Goal: Navigation & Orientation: Find specific page/section

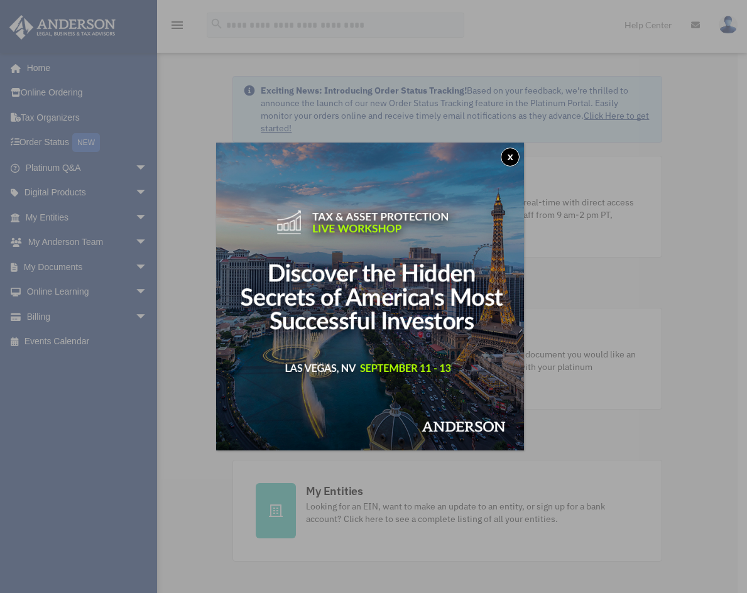
click at [513, 157] on button "x" at bounding box center [510, 157] width 19 height 19
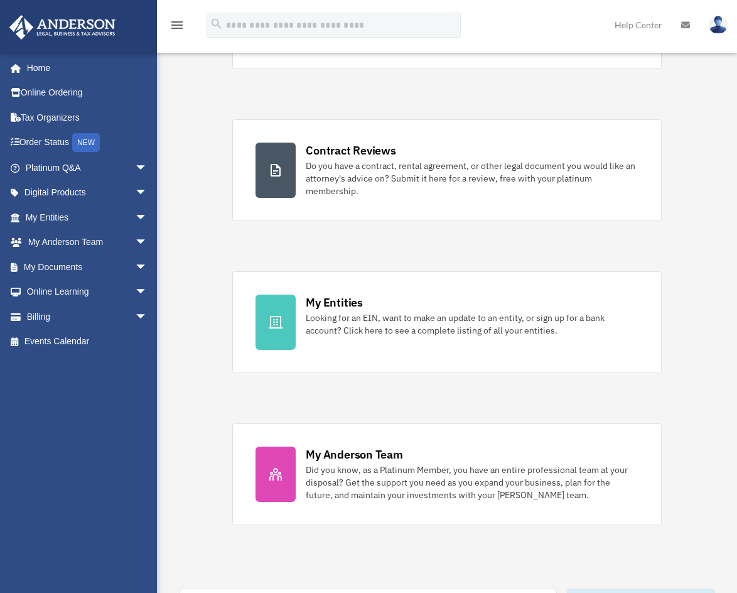
scroll to position [126, 0]
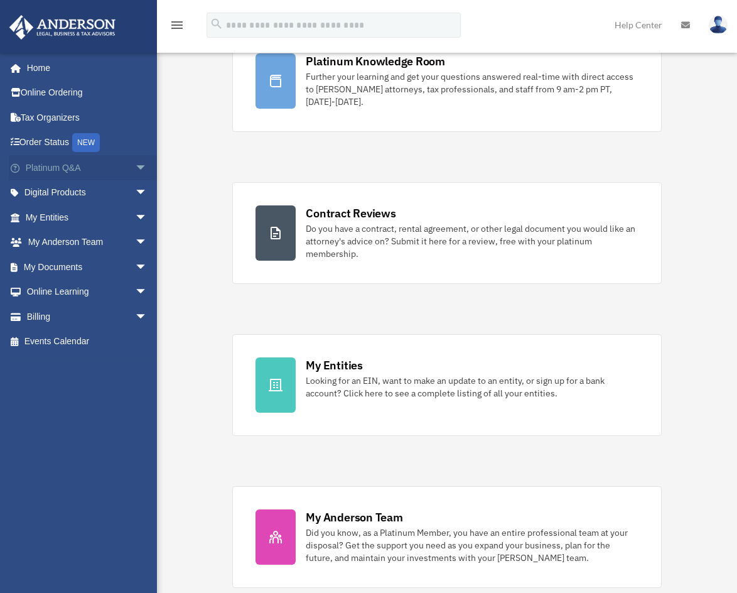
click at [135, 167] on span "arrow_drop_down" at bounding box center [147, 168] width 25 height 26
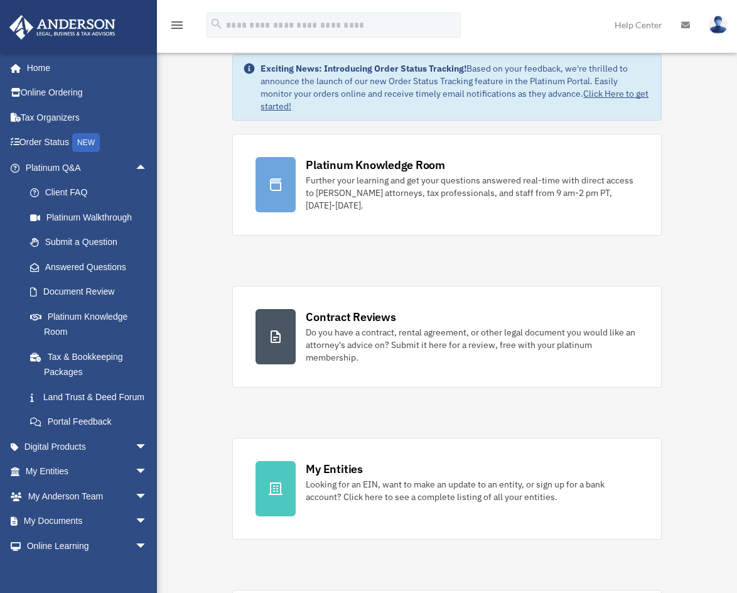
scroll to position [0, 0]
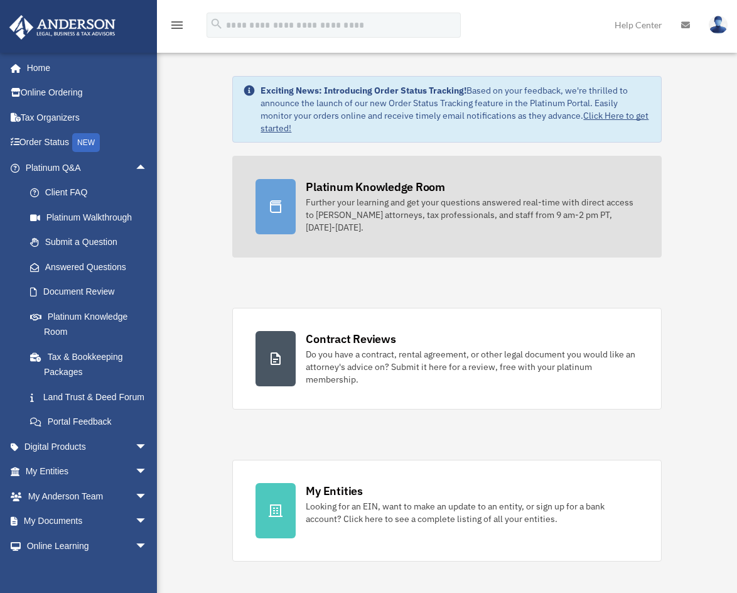
click at [325, 195] on div "Platinum Knowledge Room Further your learning and get your questions answered r…" at bounding box center [472, 206] width 332 height 55
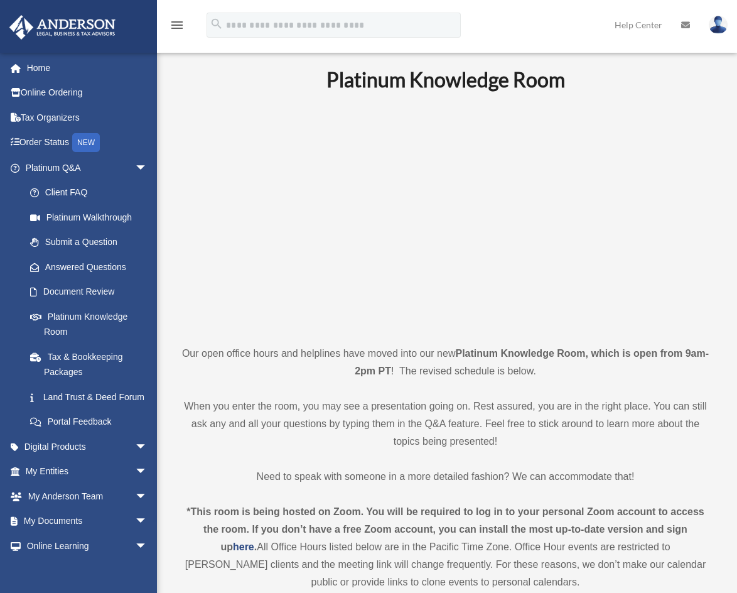
click at [316, 406] on p "When you enter the room, you may see a presentation going on. Rest assured, you…" at bounding box center [445, 424] width 533 height 53
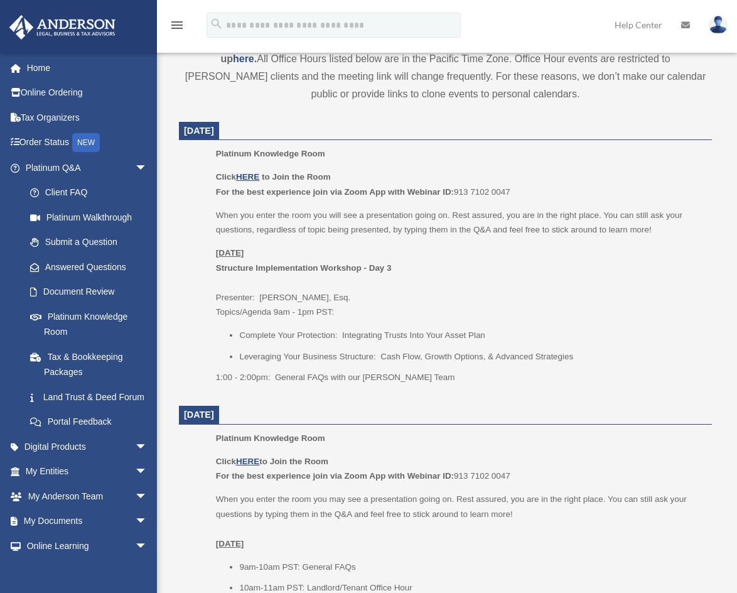
scroll to position [502, 0]
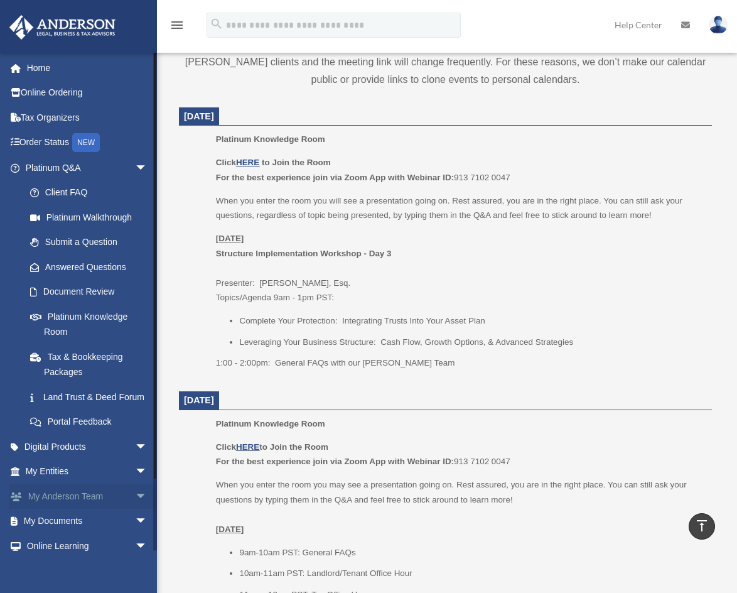
drag, startPoint x: 131, startPoint y: 168, endPoint x: 124, endPoint y: 235, distance: 68.2
click at [135, 166] on span "arrow_drop_down" at bounding box center [147, 168] width 25 height 26
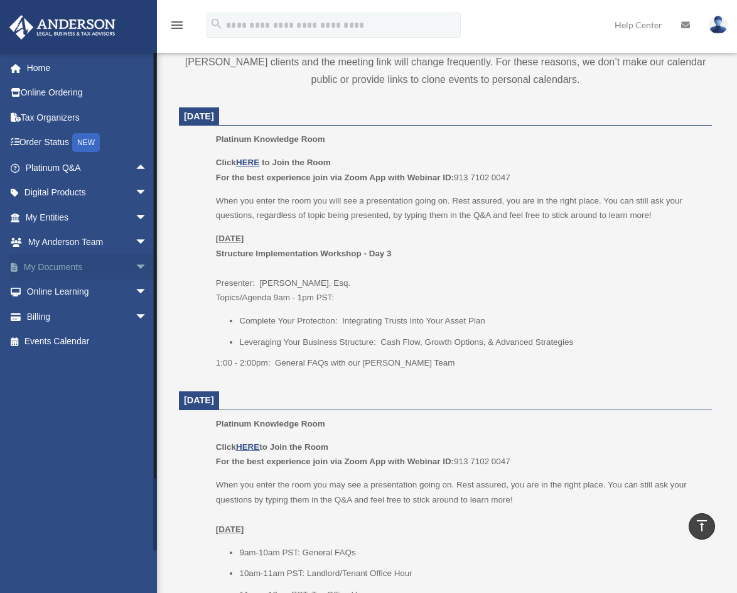
click at [135, 263] on span "arrow_drop_down" at bounding box center [147, 267] width 25 height 26
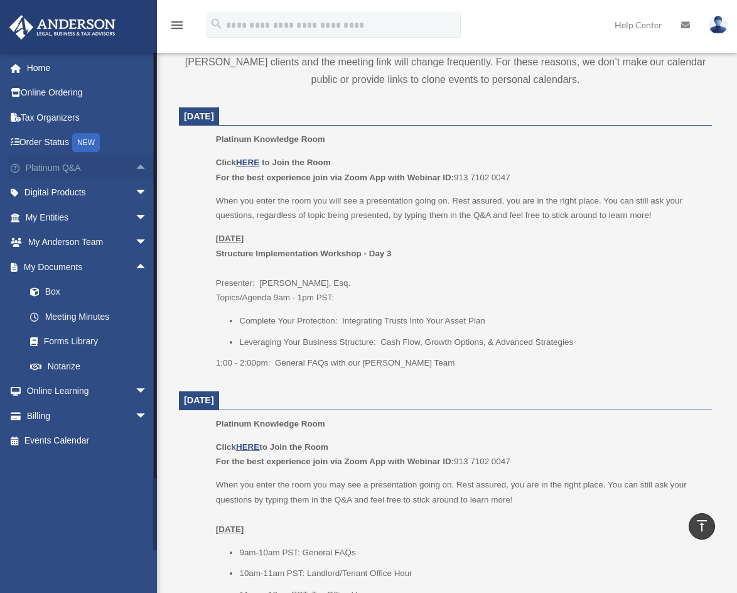
click at [135, 166] on span "arrow_drop_up" at bounding box center [147, 168] width 25 height 26
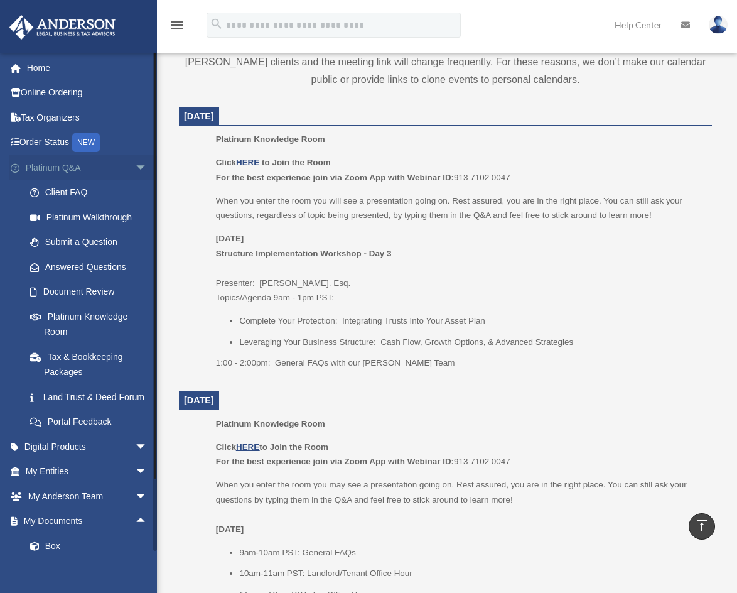
click at [135, 166] on span "arrow_drop_down" at bounding box center [147, 168] width 25 height 26
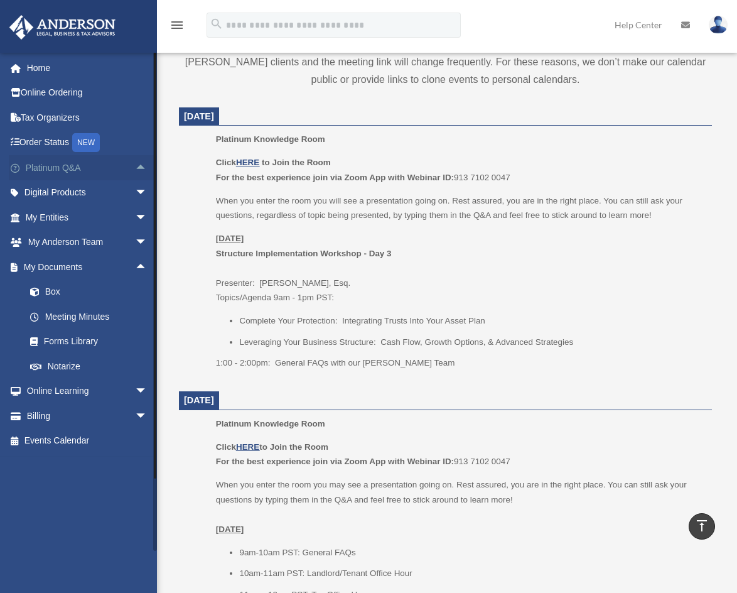
click at [135, 166] on span "arrow_drop_up" at bounding box center [147, 168] width 25 height 26
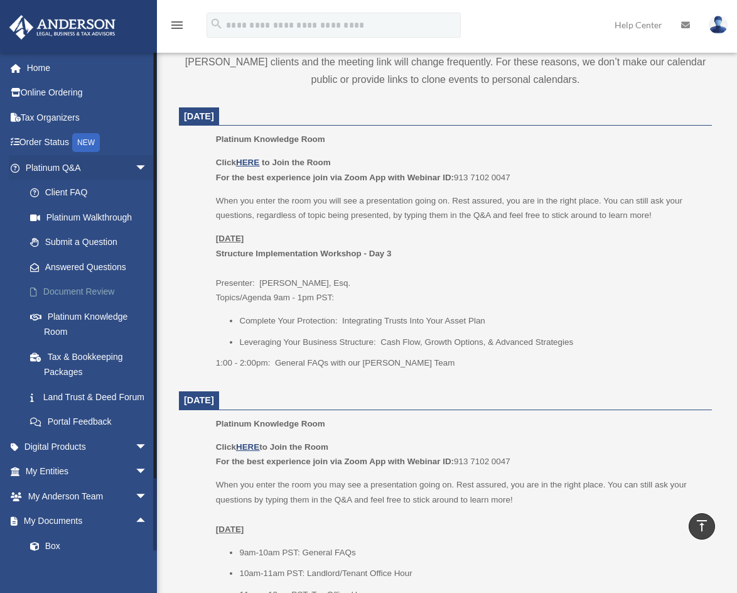
click at [73, 291] on link "Document Review" at bounding box center [92, 291] width 149 height 25
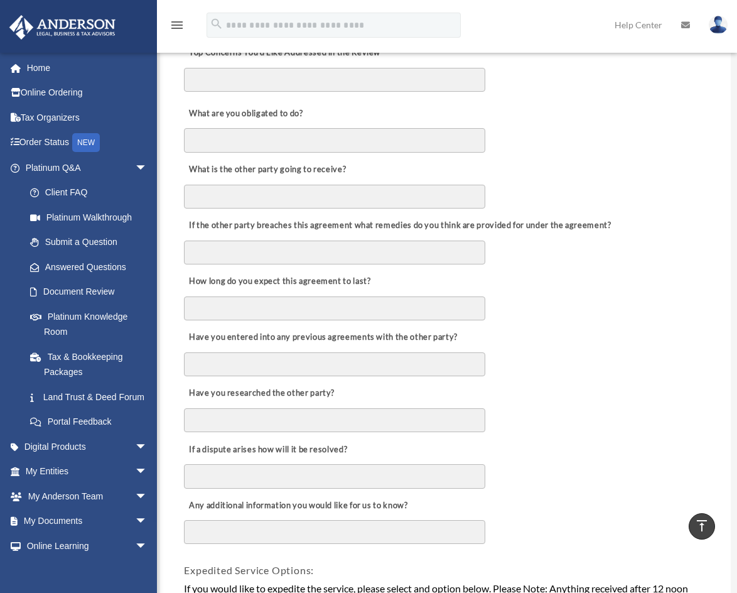
scroll to position [377, 0]
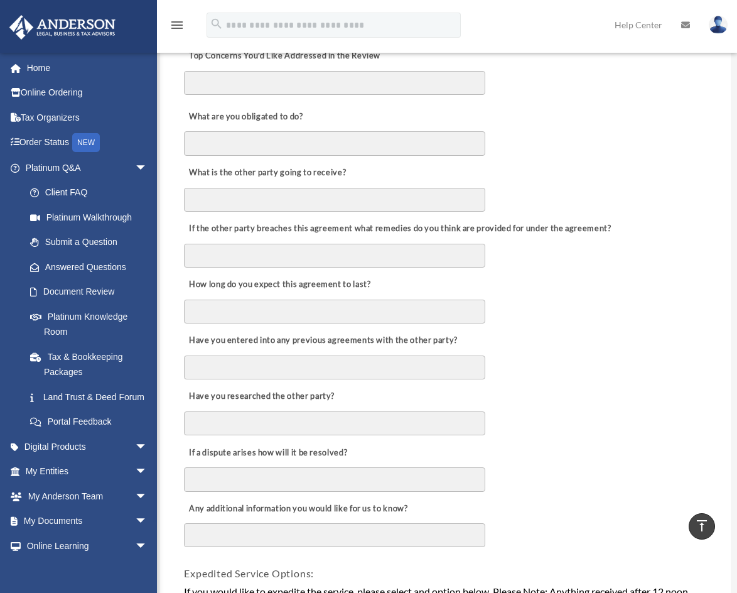
click at [529, 425] on div "Have you researched the other party?" at bounding box center [445, 409] width 525 height 56
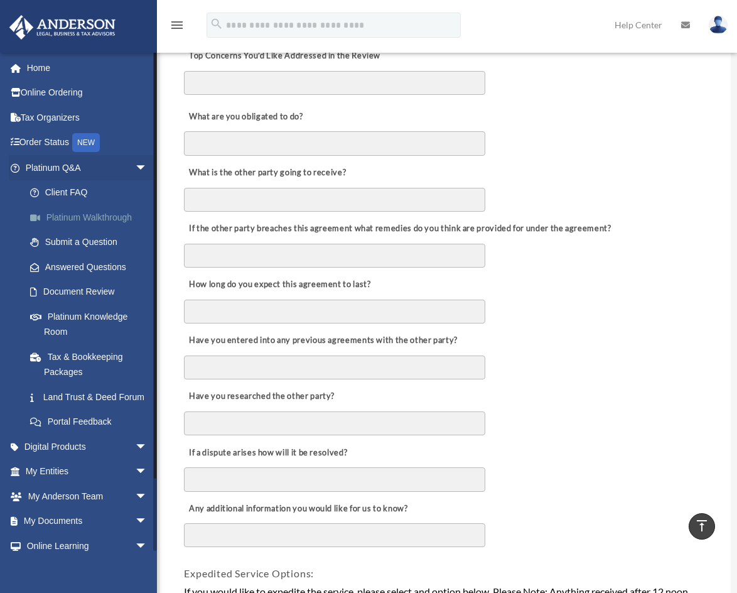
click at [72, 215] on link "Platinum Walkthrough" at bounding box center [92, 217] width 149 height 25
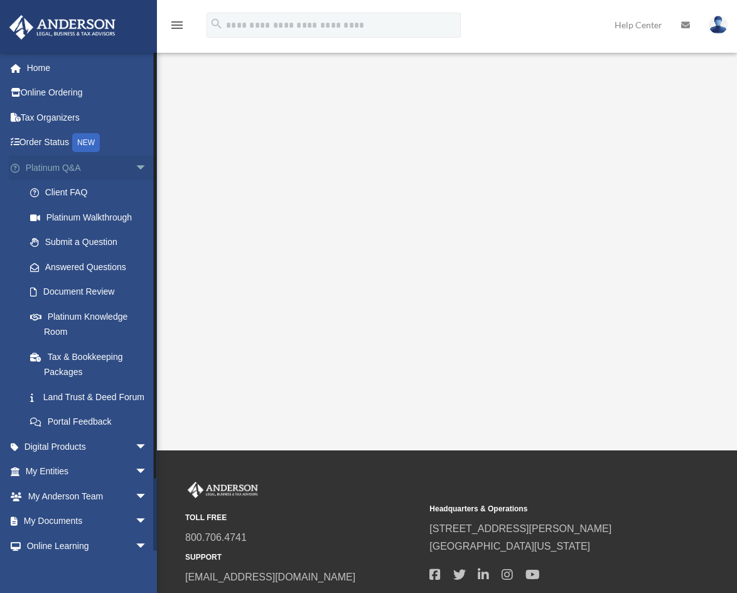
click at [135, 166] on span "arrow_drop_down" at bounding box center [147, 168] width 25 height 26
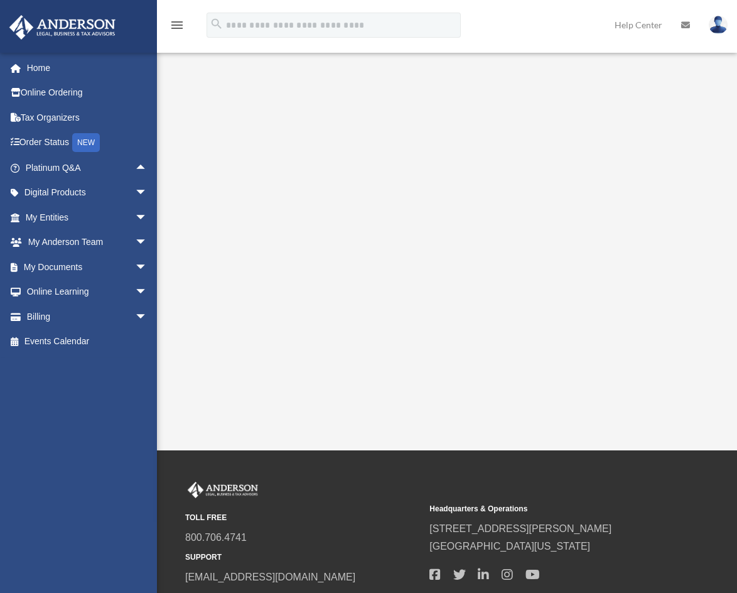
click at [195, 423] on div "Platinum Walkthrough bob.apples@andersonadvisors.com Sign Out bob.apples@anders…" at bounding box center [368, 225] width 737 height 450
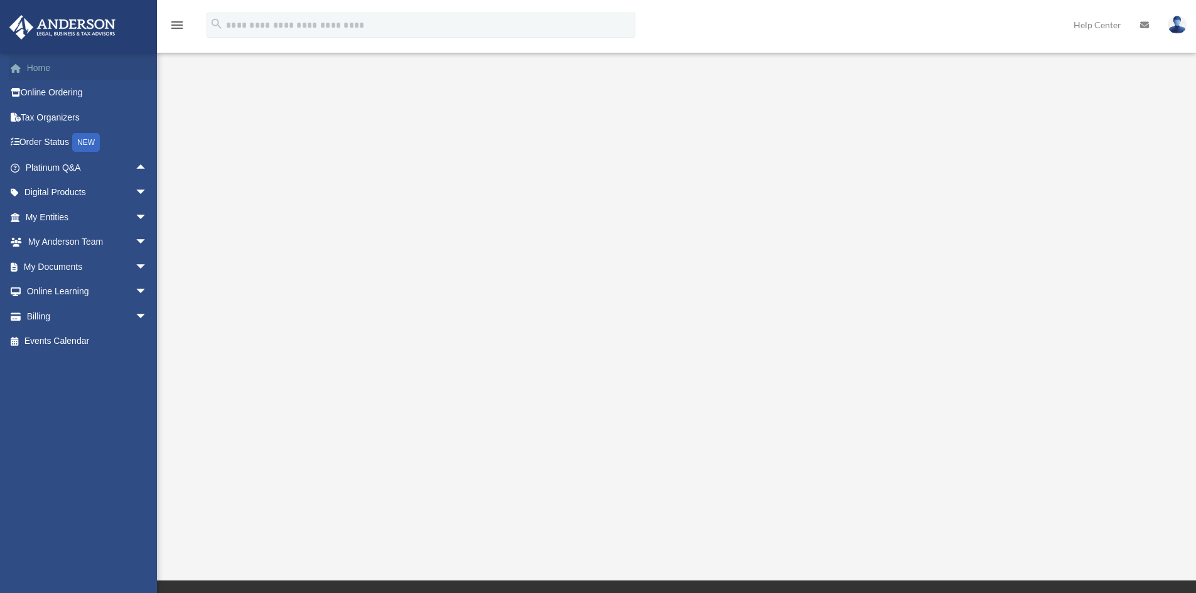
click at [70, 72] on link "Home" at bounding box center [88, 67] width 158 height 25
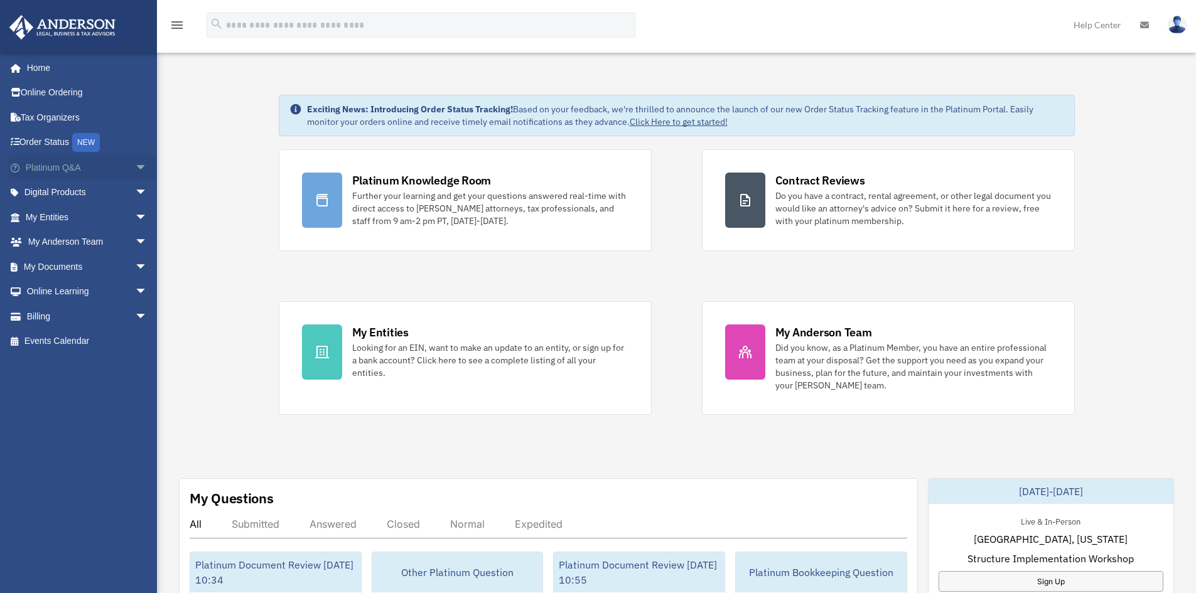
click at [135, 167] on span "arrow_drop_down" at bounding box center [147, 168] width 25 height 26
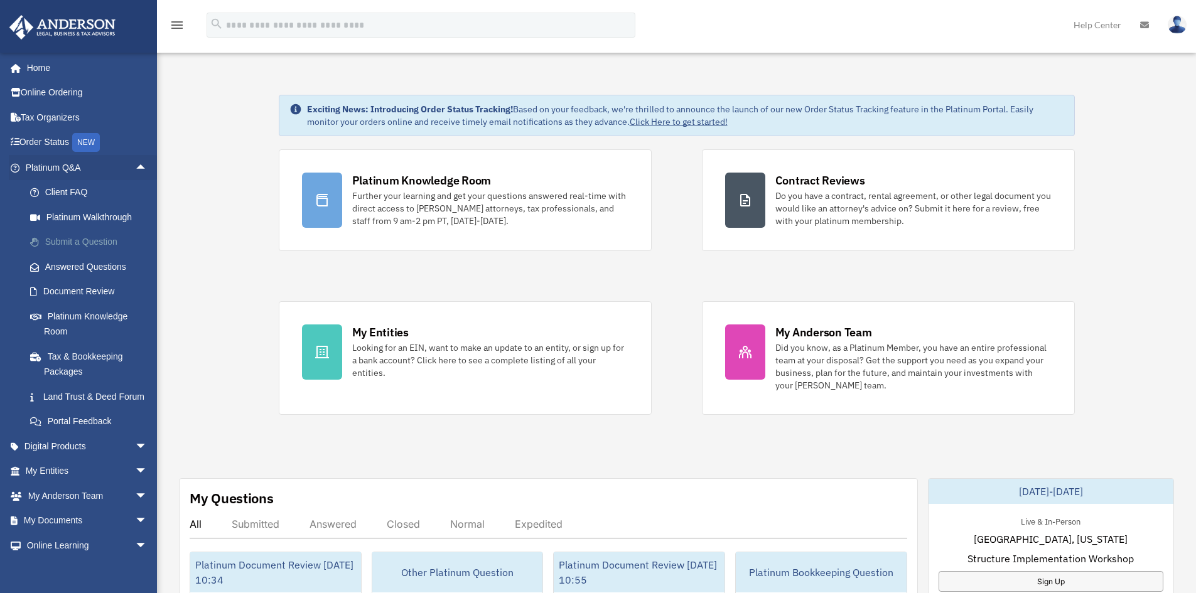
click at [94, 241] on link "Submit a Question" at bounding box center [92, 242] width 149 height 25
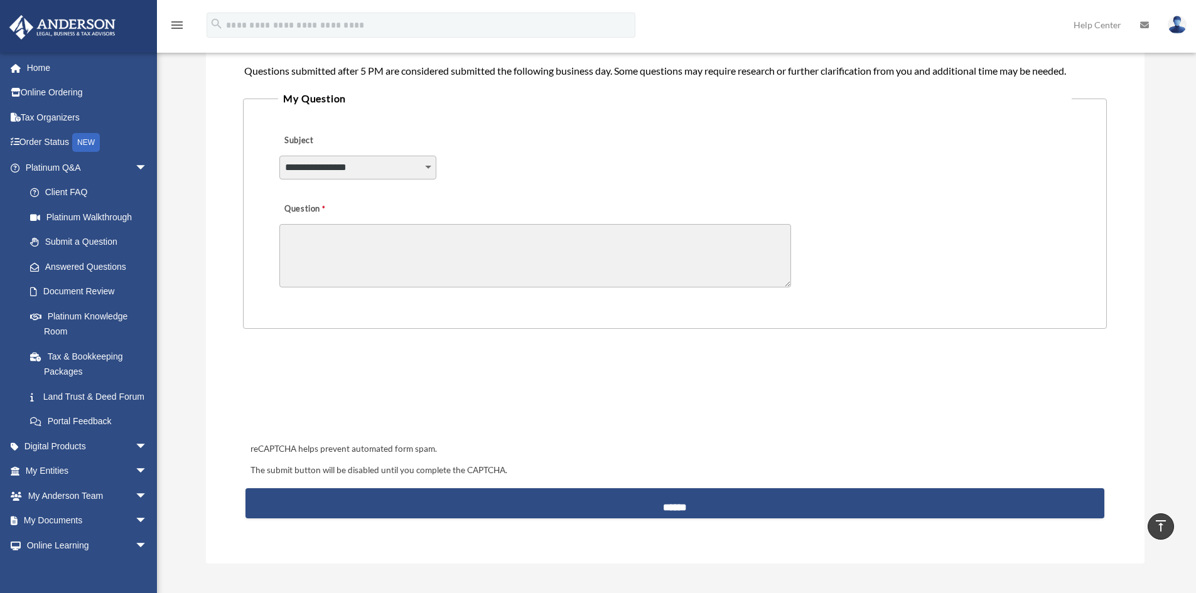
scroll to position [251, 0]
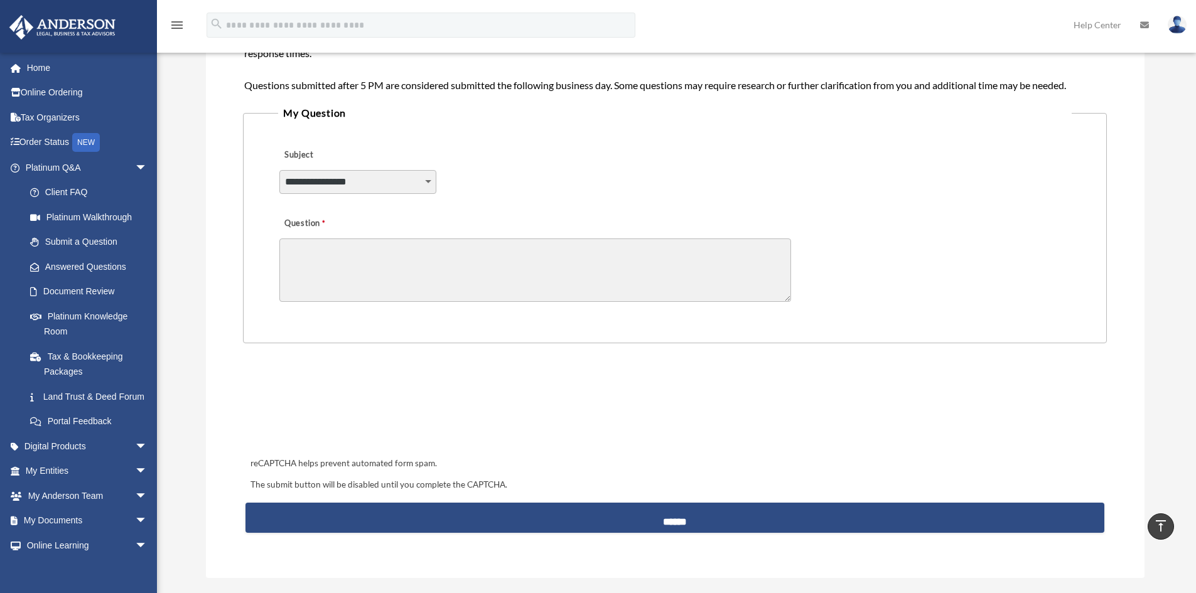
drag, startPoint x: 914, startPoint y: 262, endPoint x: 822, endPoint y: 325, distance: 111.1
click at [915, 261] on div "Question" at bounding box center [674, 258] width 793 height 100
click at [65, 216] on link "Platinum Walkthrough" at bounding box center [92, 217] width 149 height 25
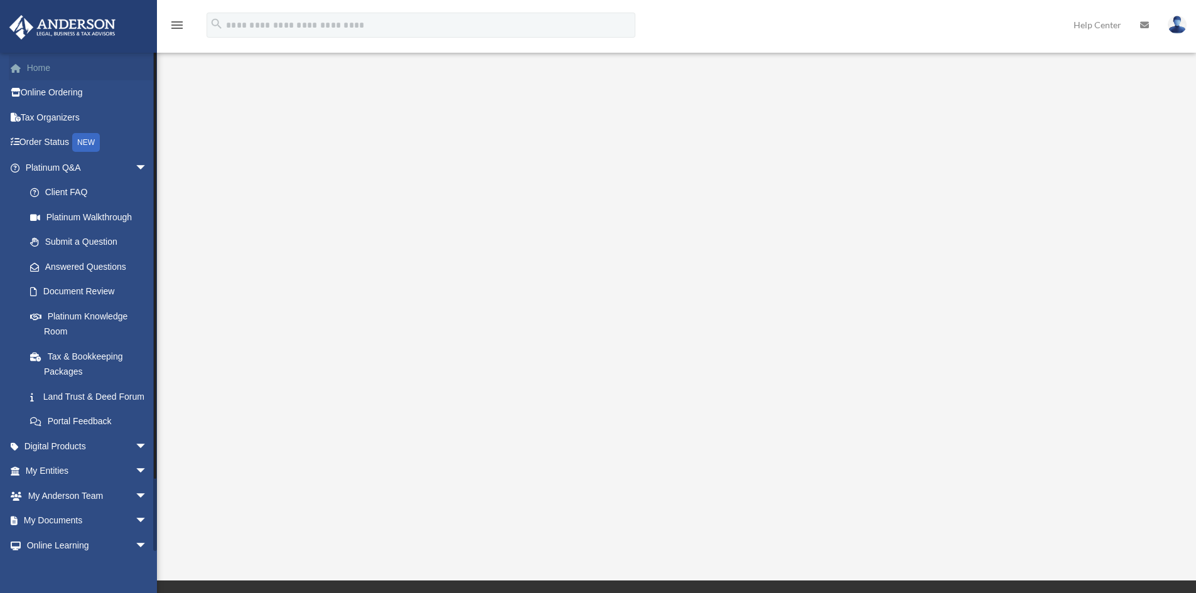
click at [47, 71] on link "Home" at bounding box center [88, 67] width 158 height 25
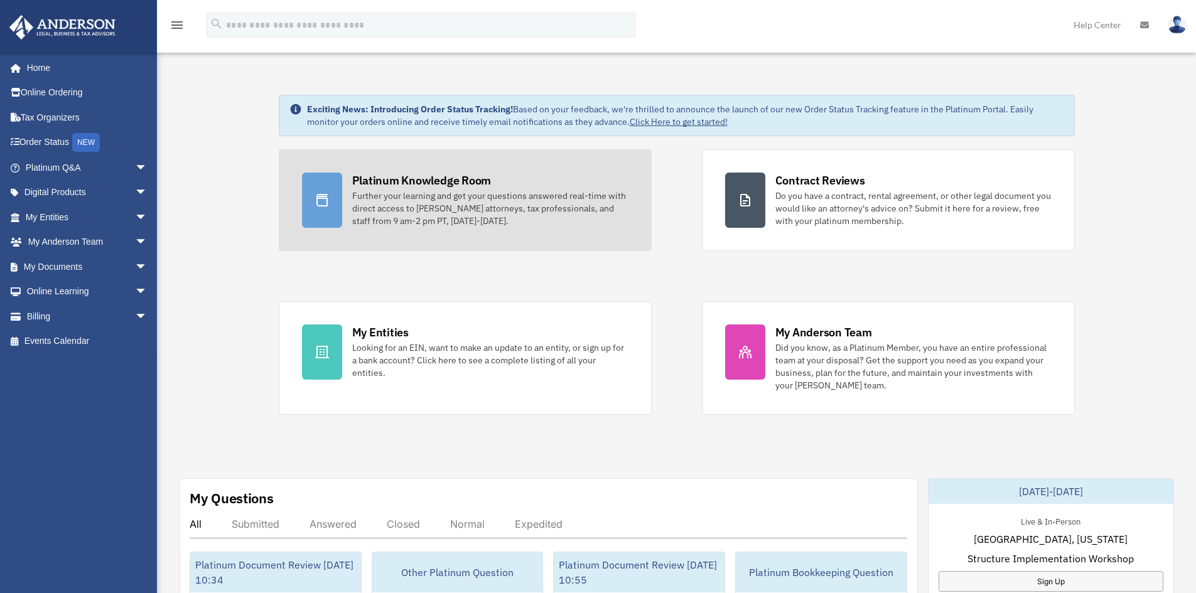
click at [435, 200] on div "Further your learning and get your questions answered real-time with direct acc…" at bounding box center [490, 209] width 276 height 38
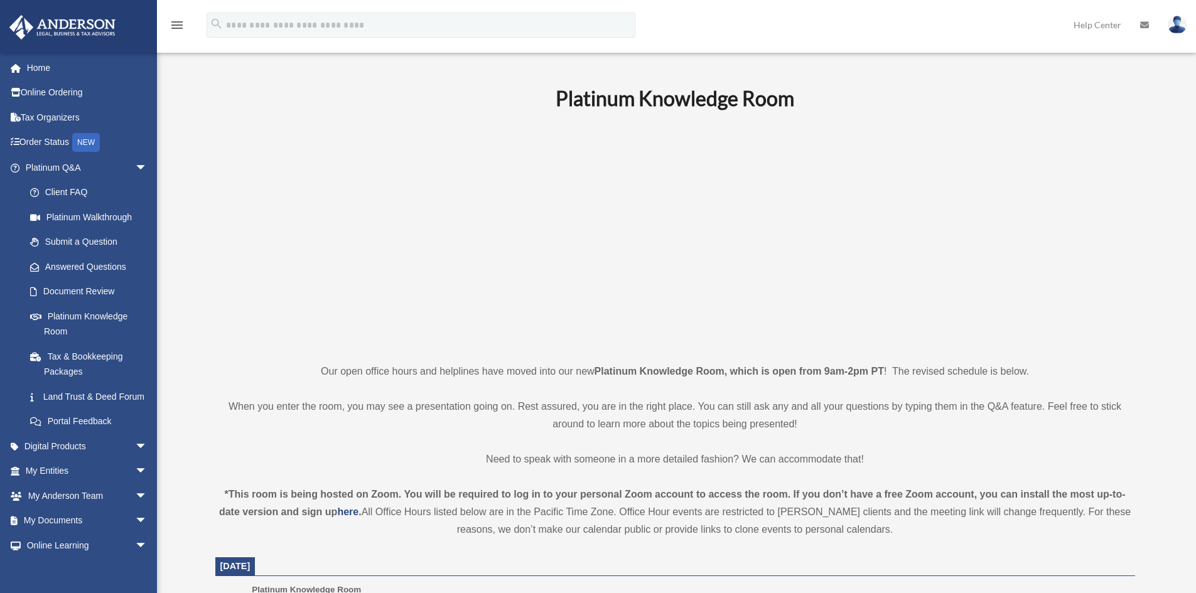
click at [340, 425] on p "When you enter the room, you may see a presentation going on. Rest assured, you…" at bounding box center [675, 415] width 920 height 35
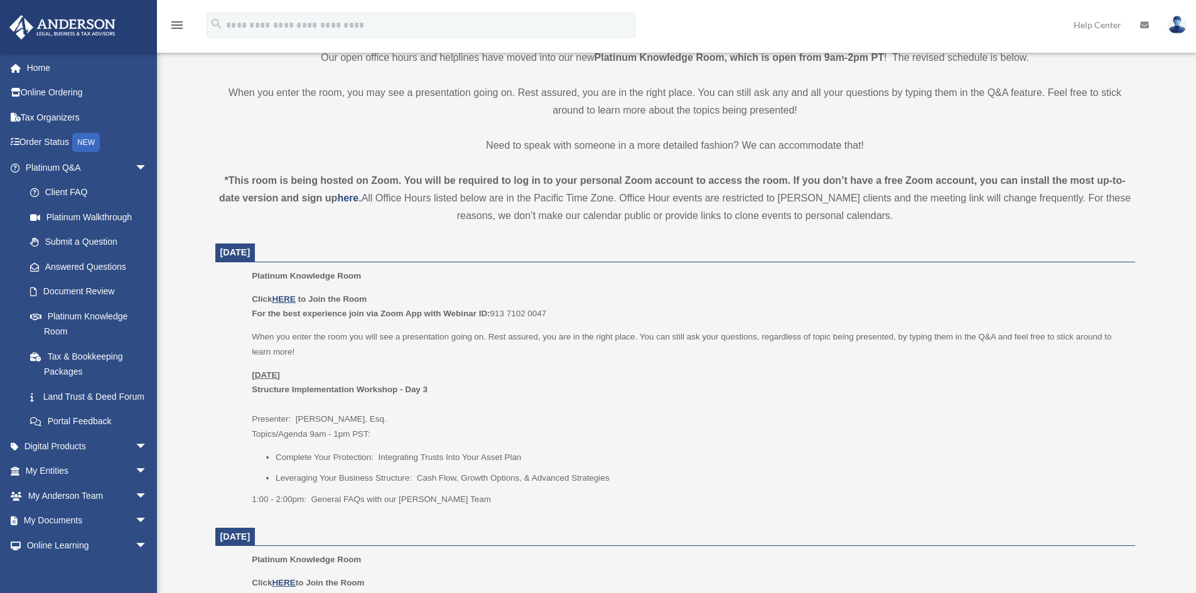
scroll to position [377, 0]
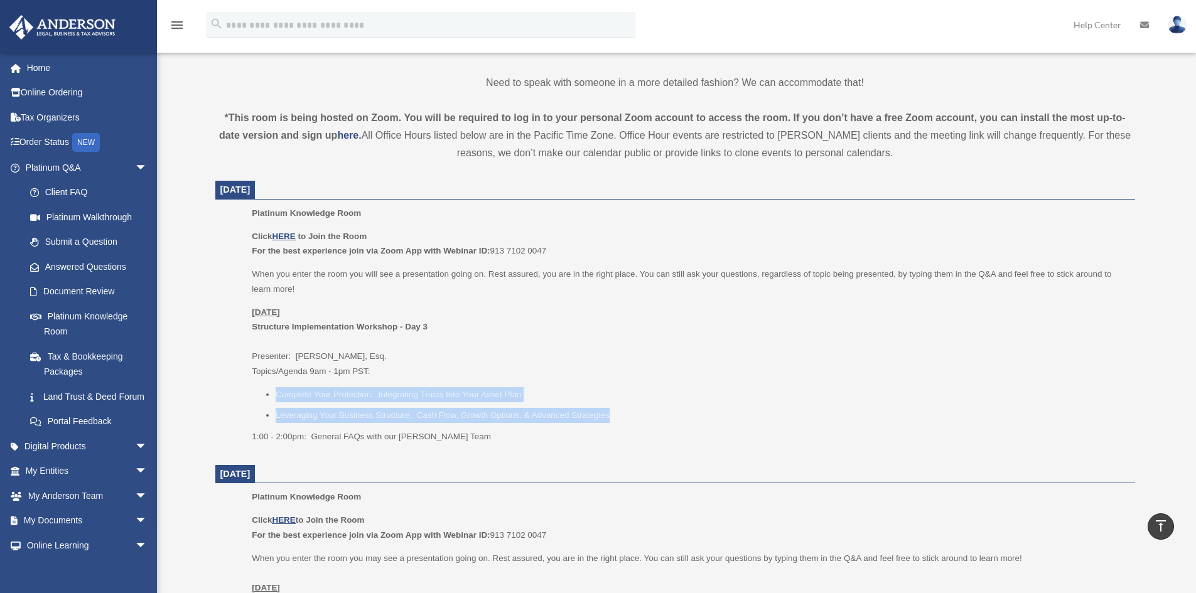
drag, startPoint x: 607, startPoint y: 414, endPoint x: 273, endPoint y: 388, distance: 335.1
click at [273, 388] on ul "Complete Your Protection: Integrating Trusts Into Your Asset Plan Leveraging Yo…" at bounding box center [689, 405] width 874 height 36
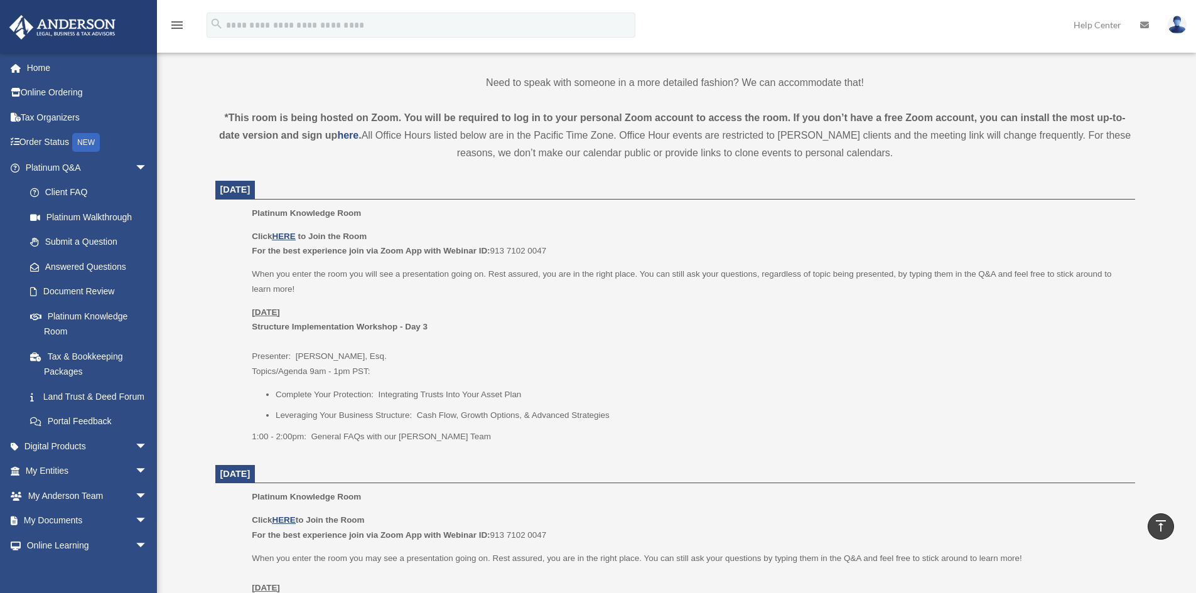
click at [135, 168] on span "arrow_drop_down" at bounding box center [147, 168] width 25 height 26
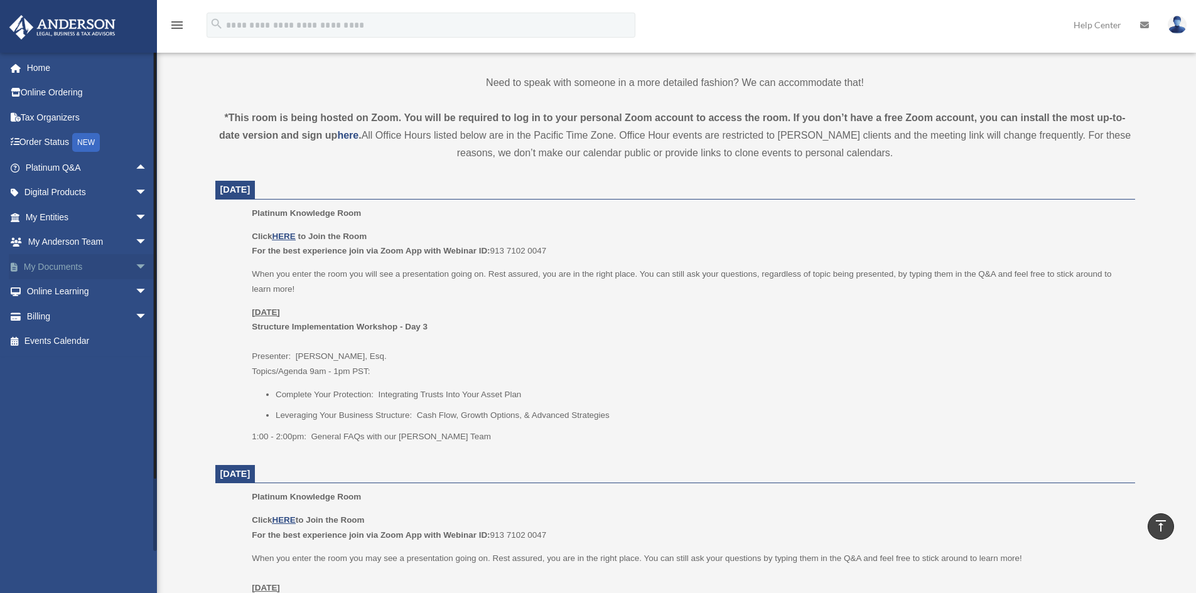
click at [135, 265] on span "arrow_drop_down" at bounding box center [147, 267] width 25 height 26
click at [48, 290] on link "Box" at bounding box center [92, 291] width 149 height 25
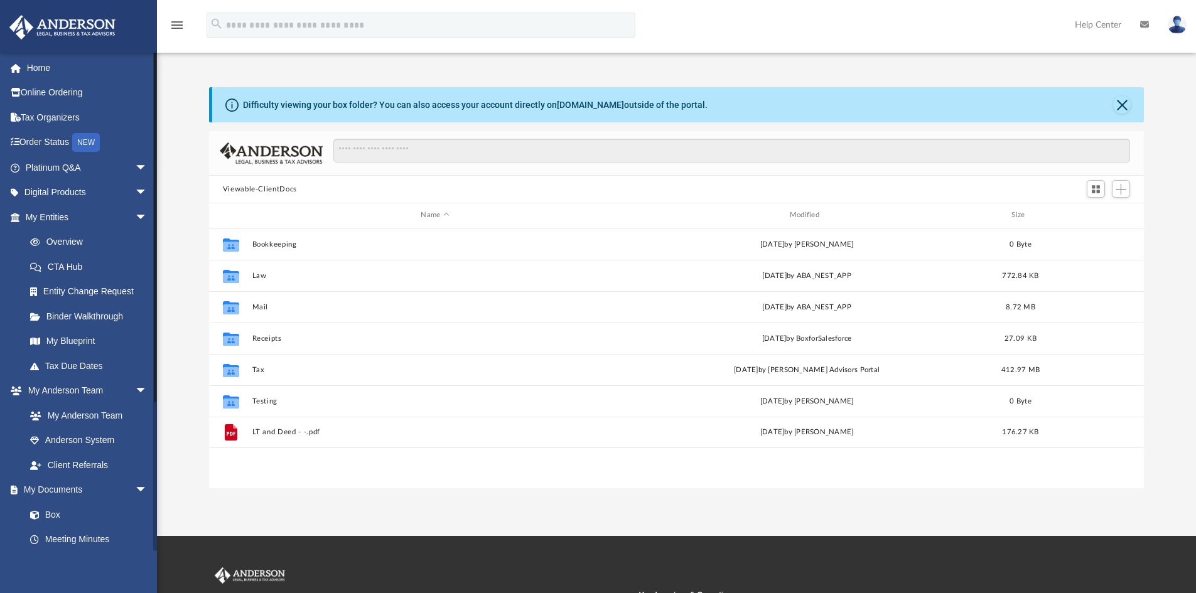
scroll to position [276, 926]
click at [60, 510] on link "Box" at bounding box center [92, 514] width 149 height 25
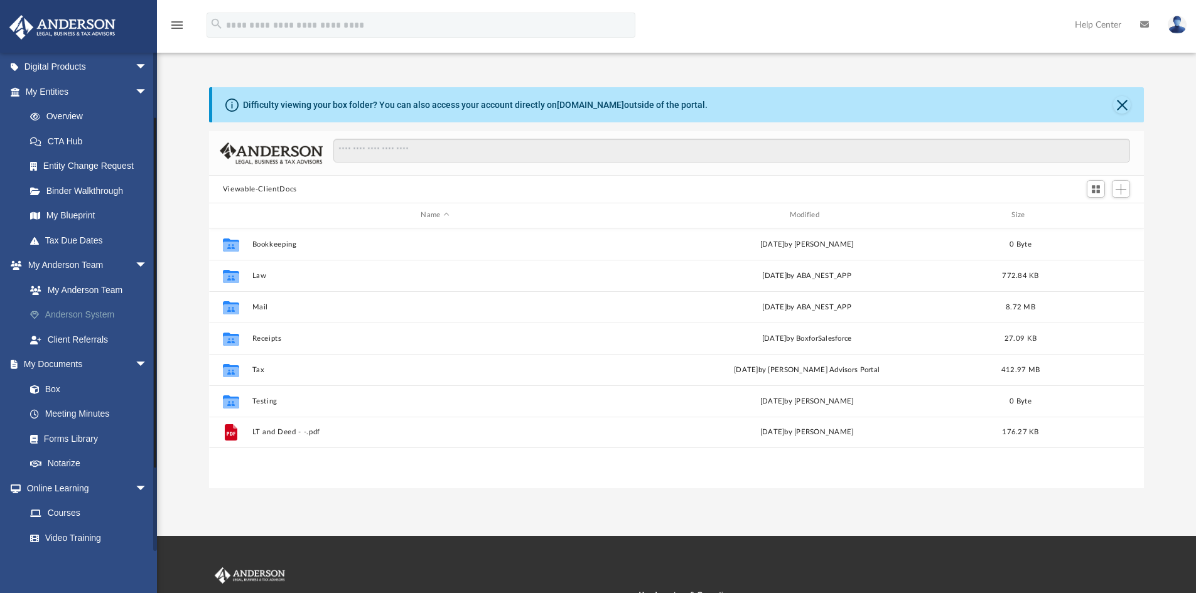
scroll to position [0, 0]
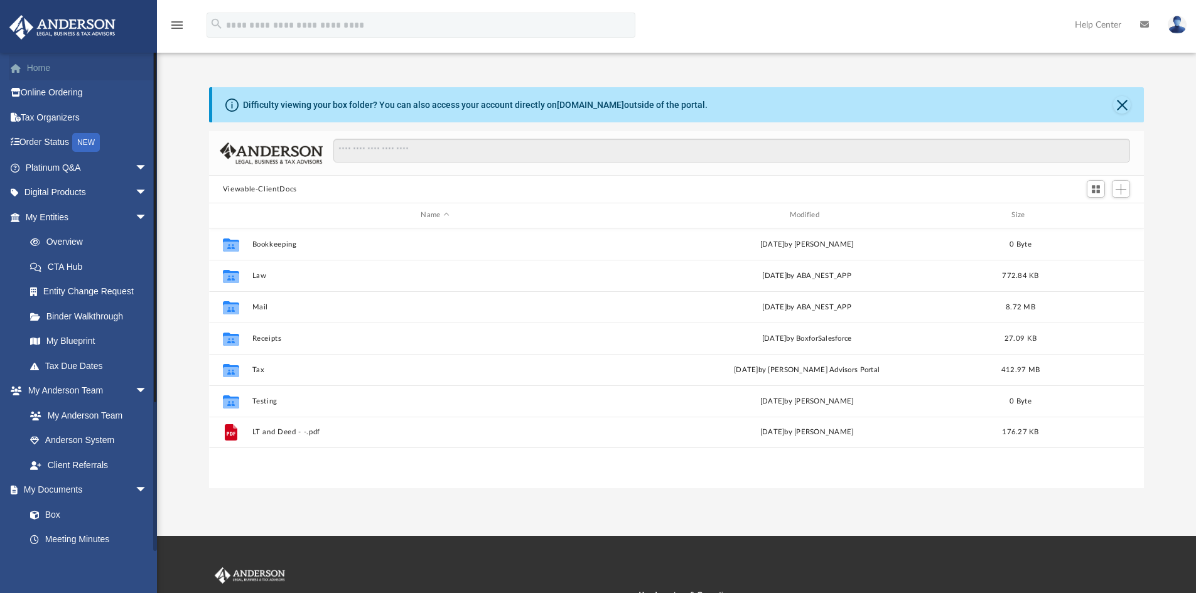
click at [42, 68] on link "Home" at bounding box center [88, 67] width 158 height 25
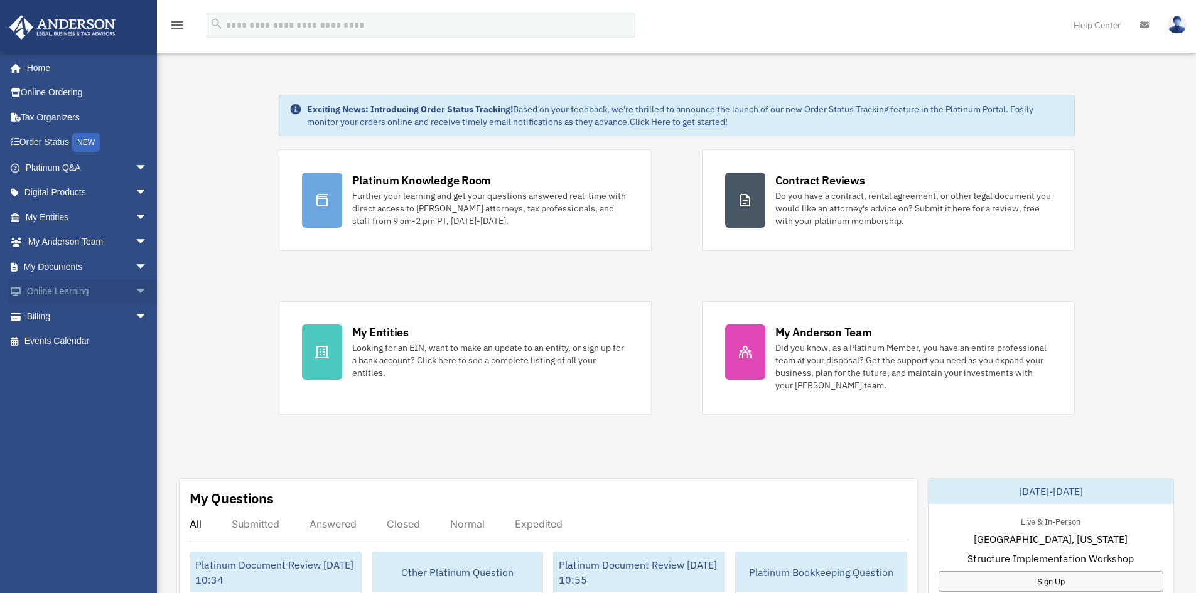
click at [135, 288] on span "arrow_drop_down" at bounding box center [147, 292] width 25 height 26
click at [104, 486] on div "[PERSON_NAME][EMAIL_ADDRESS][DOMAIN_NAME] Sign Out [PERSON_NAME][EMAIL_ADDRESS]…" at bounding box center [83, 301] width 166 height 499
